Goal: Feedback & Contribution: Contribute content

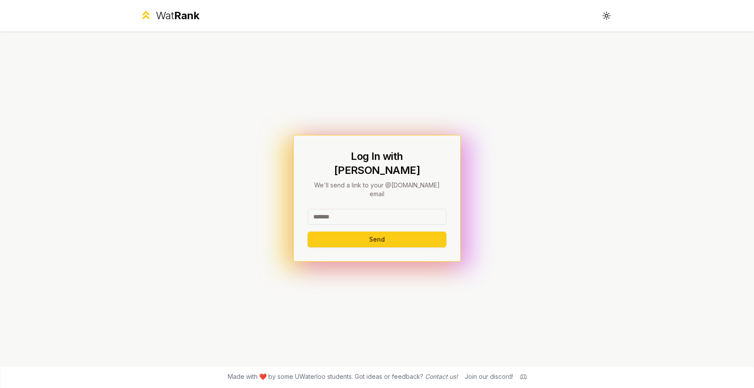
click at [319, 192] on div "Log In with WatIAM We'll send a link to your @[DOMAIN_NAME] email Send" at bounding box center [377, 198] width 139 height 98
click at [323, 209] on input at bounding box center [377, 217] width 139 height 16
drag, startPoint x: 401, startPoint y: 203, endPoint x: 345, endPoint y: 203, distance: 55.9
click at [345, 209] on input "**********" at bounding box center [377, 217] width 139 height 16
type input "********"
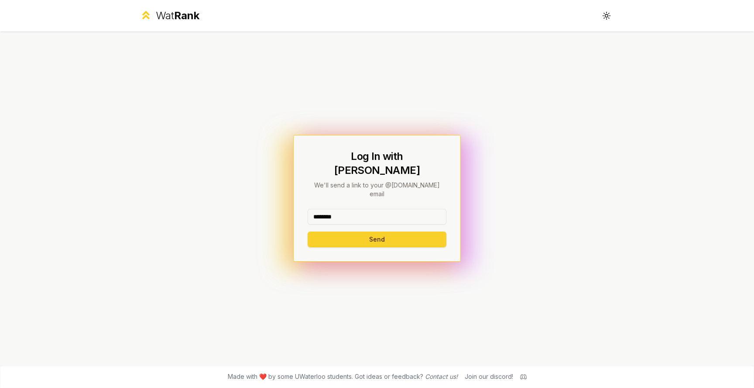
click at [331, 233] on button "Send" at bounding box center [377, 239] width 139 height 16
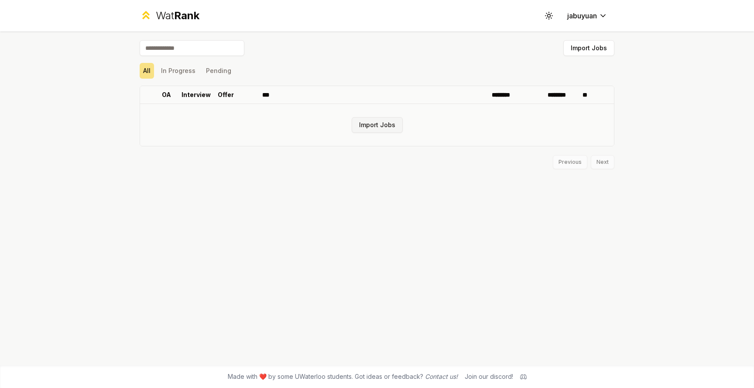
click at [367, 120] on button "Import Jobs" at bounding box center [377, 125] width 51 height 16
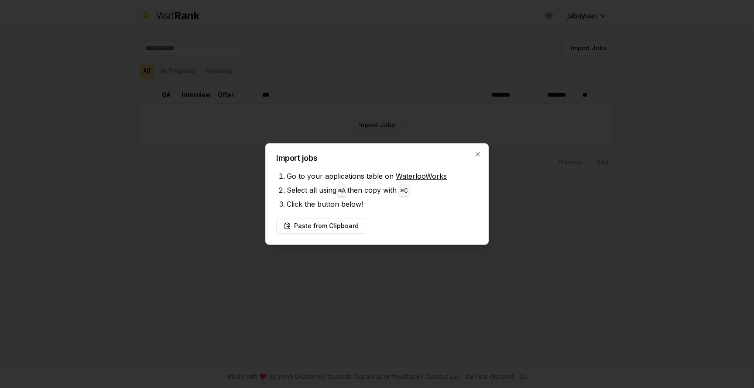
click at [416, 172] on link "WaterlooWorks" at bounding box center [421, 176] width 51 height 9
click at [337, 224] on button "Paste from Clipboard" at bounding box center [321, 226] width 90 height 16
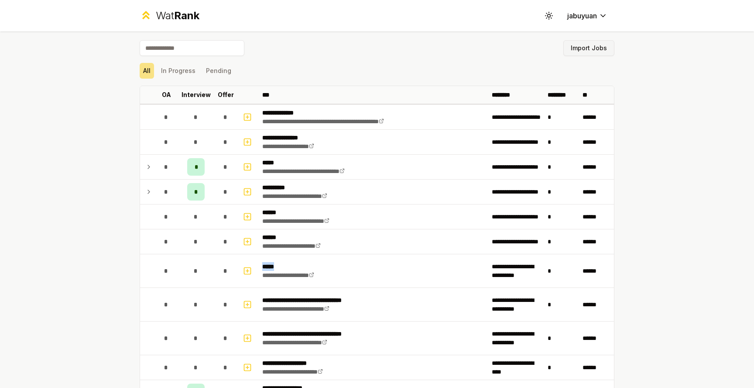
click at [596, 44] on button "Import Jobs" at bounding box center [588, 48] width 51 height 16
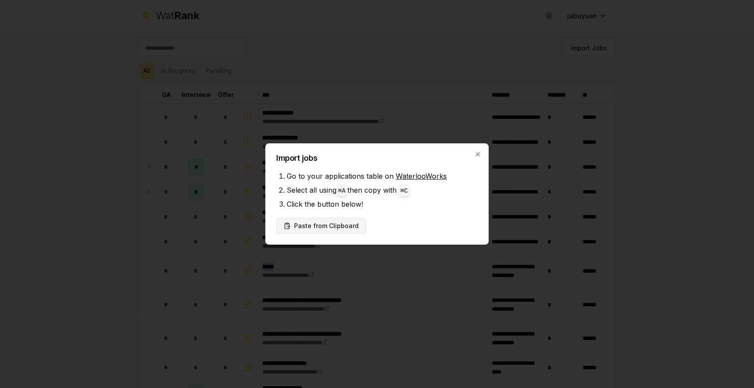
click at [344, 225] on button "Paste from Clipboard" at bounding box center [321, 226] width 90 height 16
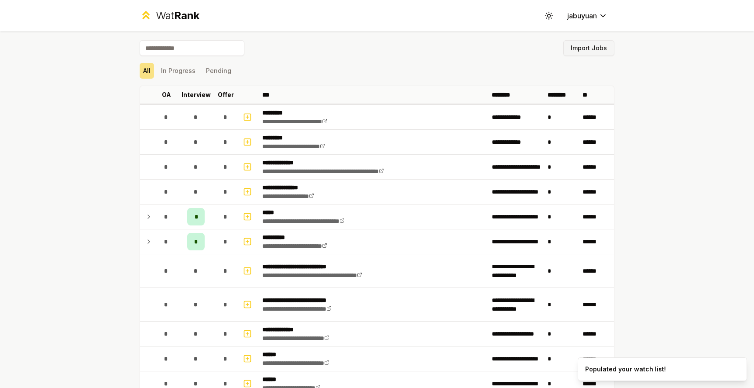
click at [596, 44] on button "Import Jobs" at bounding box center [588, 48] width 51 height 16
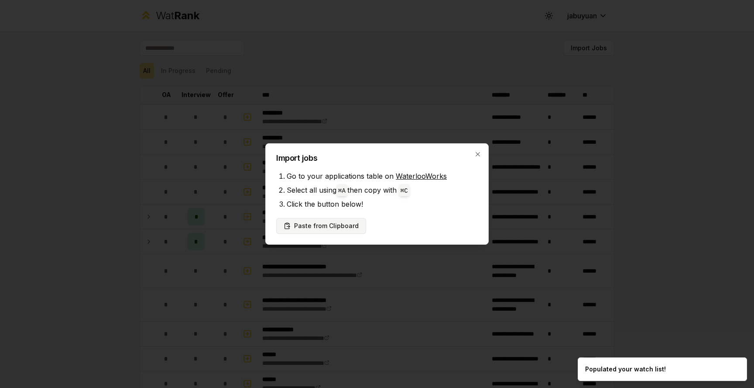
click at [325, 226] on button "Paste from Clipboard" at bounding box center [321, 226] width 90 height 16
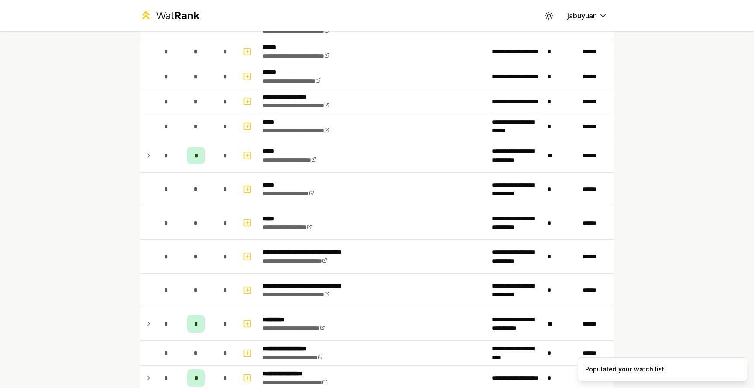
scroll to position [307, 0]
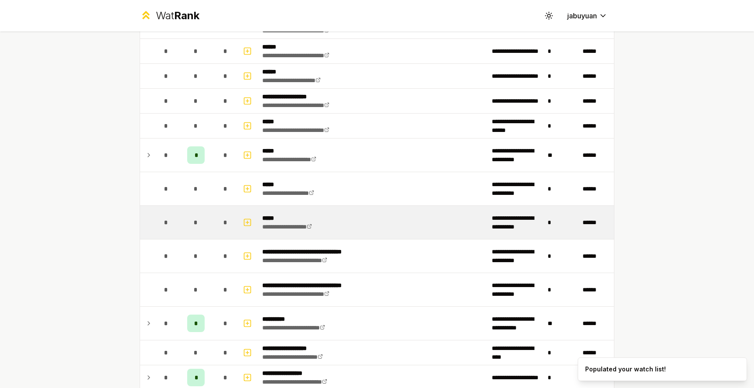
click at [194, 223] on span "*" at bounding box center [196, 222] width 4 height 9
click at [247, 223] on icon "button" at bounding box center [247, 221] width 0 height 3
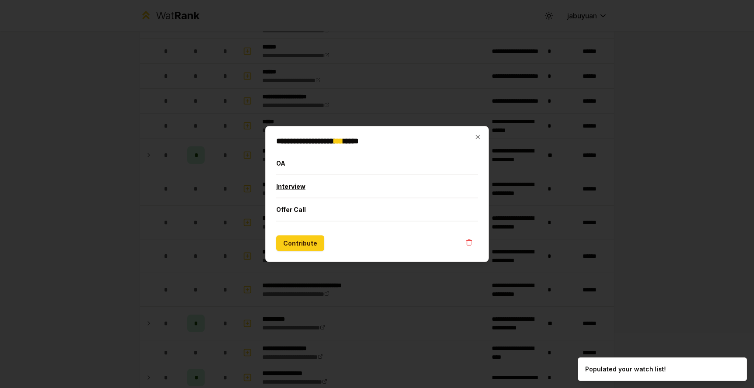
click at [313, 186] on button "Interview" at bounding box center [377, 186] width 202 height 23
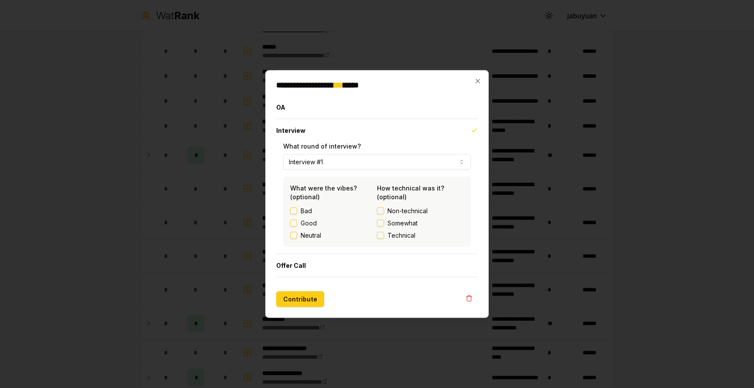
click at [319, 162] on button "Interview #1" at bounding box center [377, 162] width 188 height 16
click at [313, 295] on button "Contribute" at bounding box center [300, 299] width 48 height 16
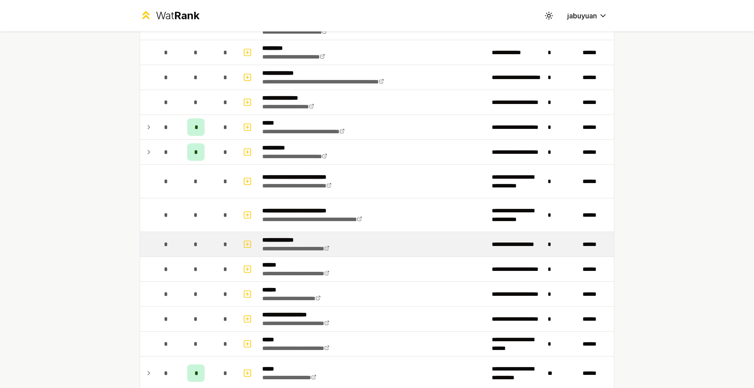
scroll to position [0, 0]
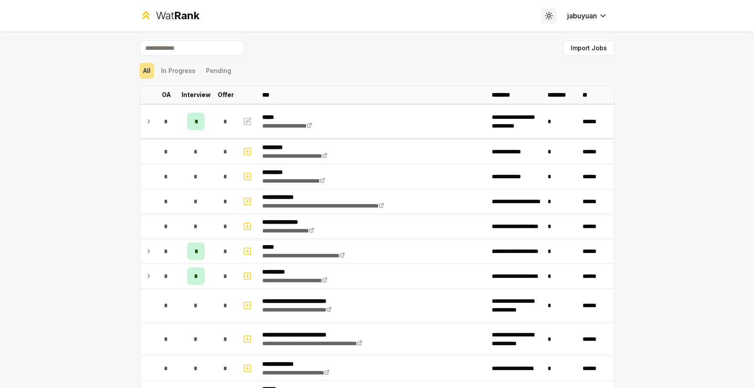
click at [548, 15] on icon at bounding box center [549, 15] width 8 height 8
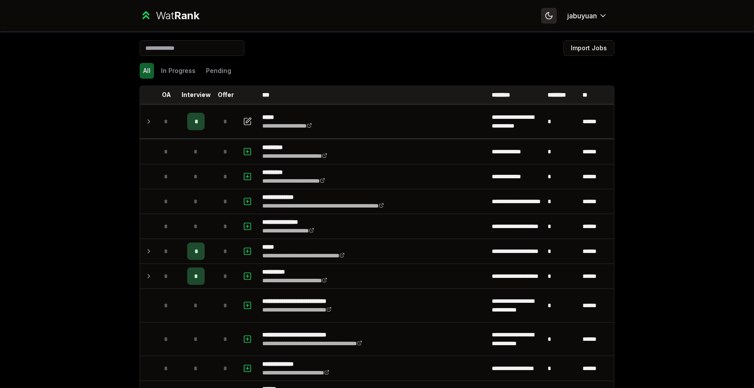
click at [548, 15] on icon at bounding box center [549, 15] width 8 height 8
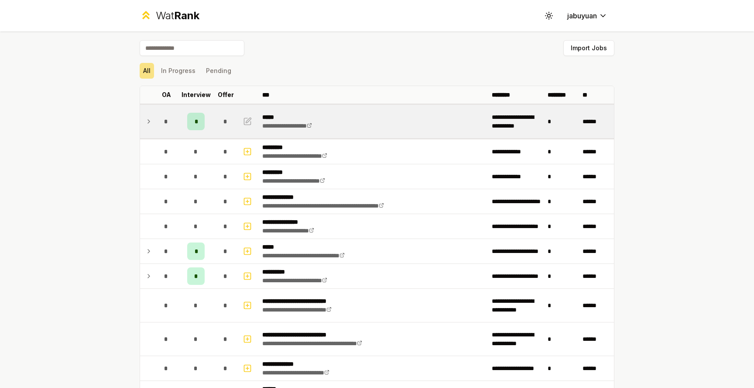
click at [147, 127] on td at bounding box center [147, 121] width 14 height 33
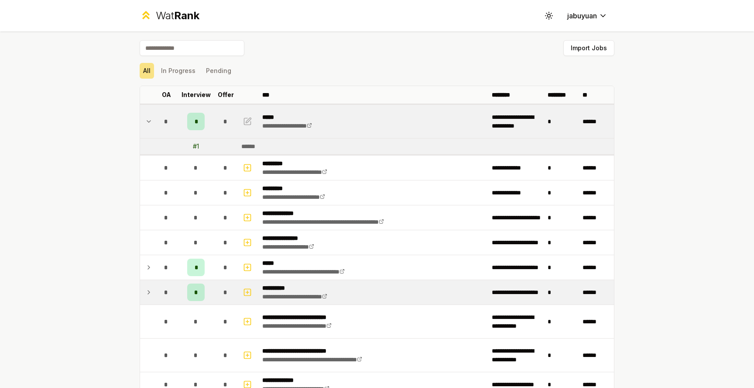
click at [148, 294] on icon at bounding box center [148, 292] width 7 height 10
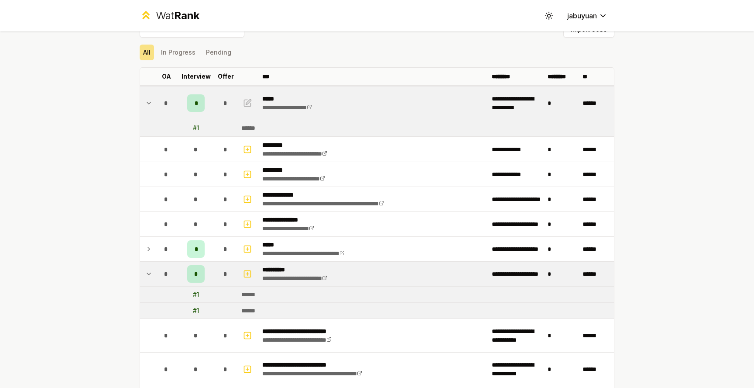
scroll to position [19, 0]
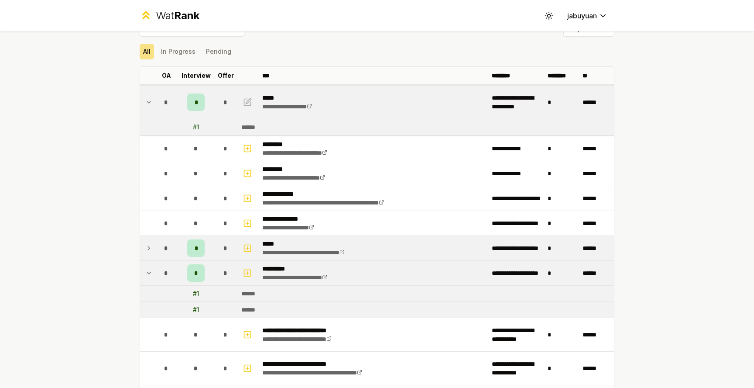
click at [148, 244] on icon at bounding box center [148, 248] width 7 height 10
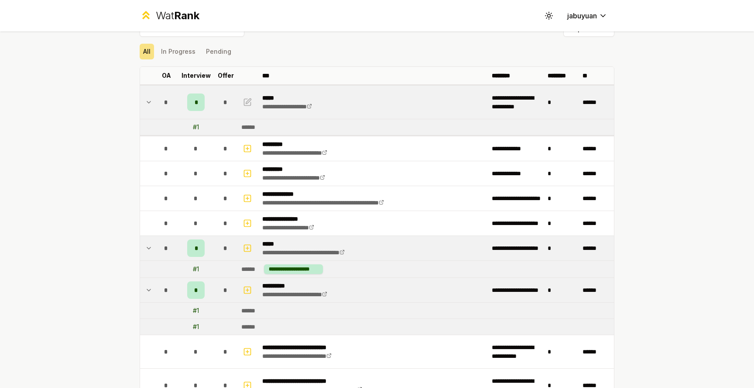
scroll to position [48, 0]
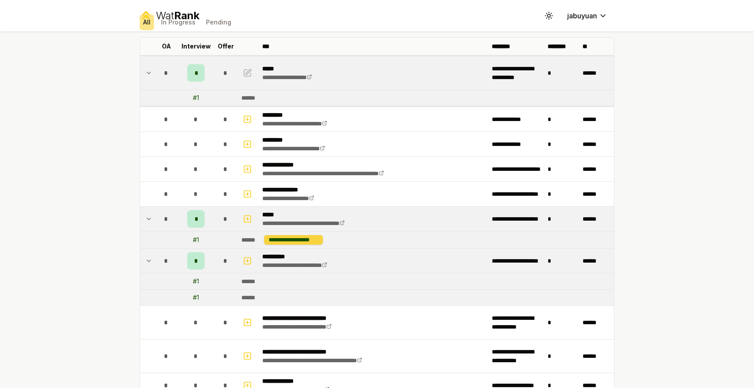
click at [299, 242] on div "**********" at bounding box center [293, 240] width 59 height 10
